Goal: Navigation & Orientation: Find specific page/section

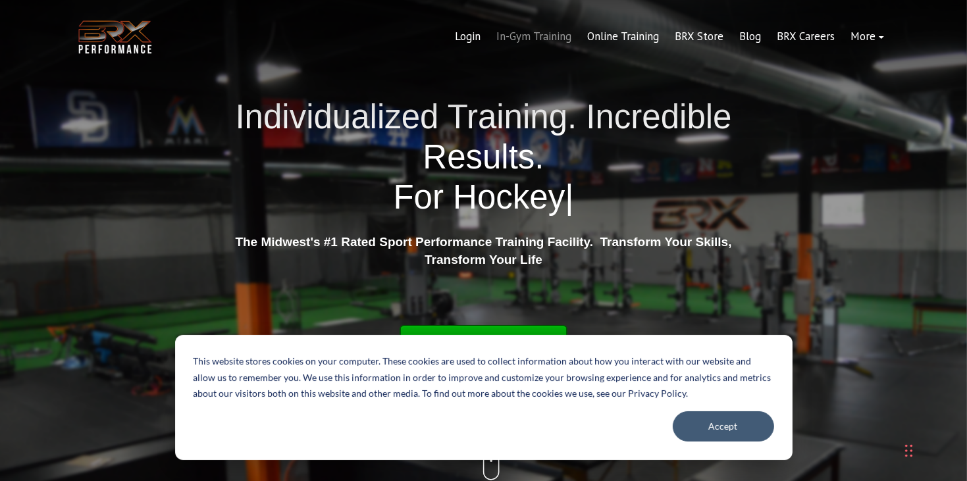
click at [547, 41] on link "In-Gym Training" at bounding box center [534, 37] width 91 height 32
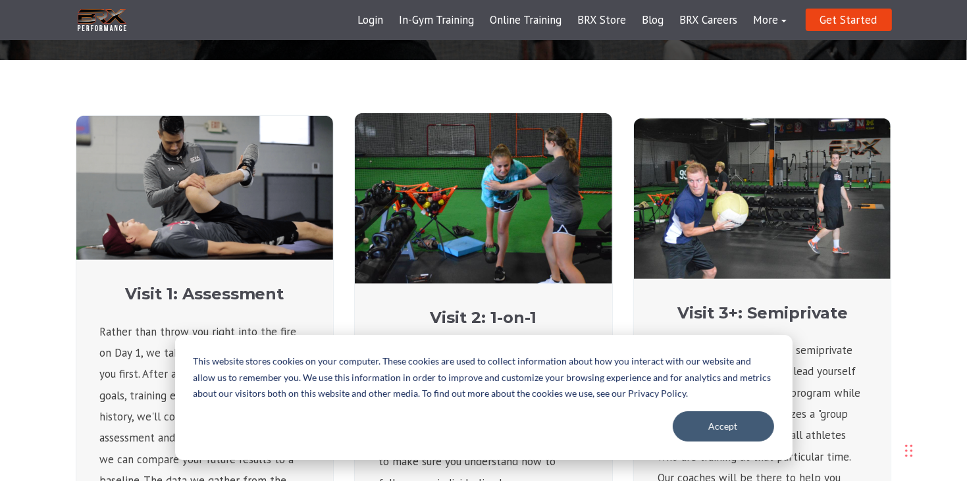
scroll to position [454, 0]
